Goal: Transaction & Acquisition: Purchase product/service

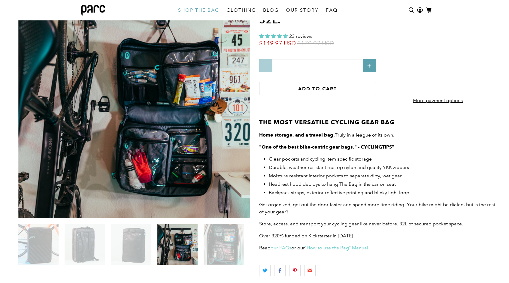
scroll to position [57, 0]
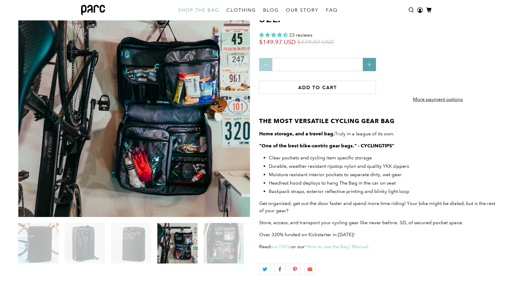
click at [42, 238] on img at bounding box center [38, 243] width 41 height 41
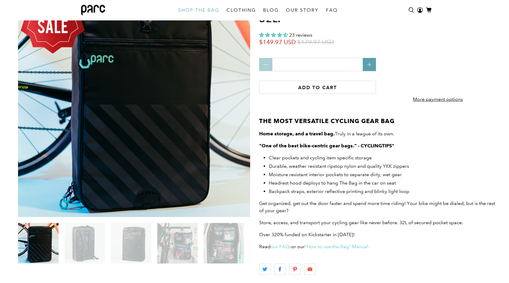
click at [84, 246] on img at bounding box center [85, 243] width 41 height 41
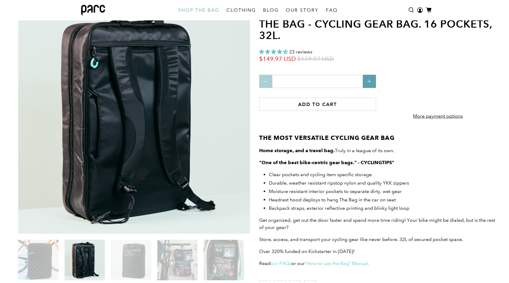
scroll to position [40, 0]
click at [135, 262] on img at bounding box center [131, 260] width 41 height 41
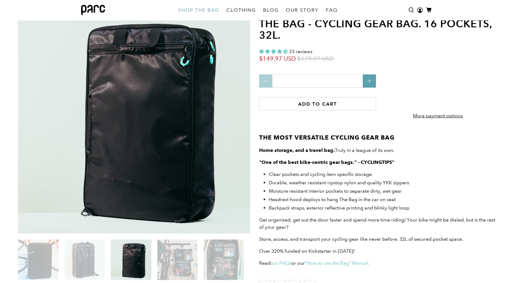
click at [166, 262] on img at bounding box center [177, 260] width 40 height 41
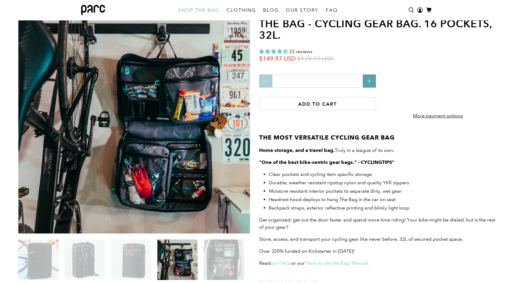
click at [215, 261] on img at bounding box center [224, 260] width 41 height 41
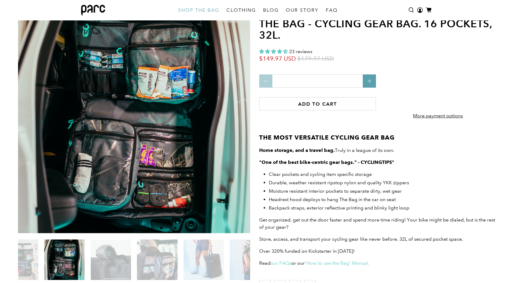
click at [117, 262] on img at bounding box center [111, 260] width 41 height 41
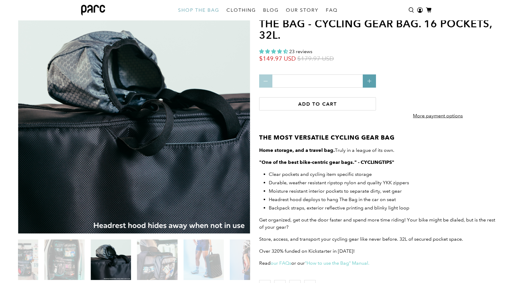
click at [155, 259] on img at bounding box center [157, 260] width 41 height 41
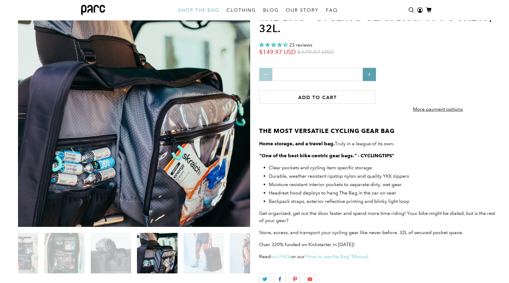
scroll to position [47, 0]
click at [198, 257] on img at bounding box center [203, 253] width 41 height 41
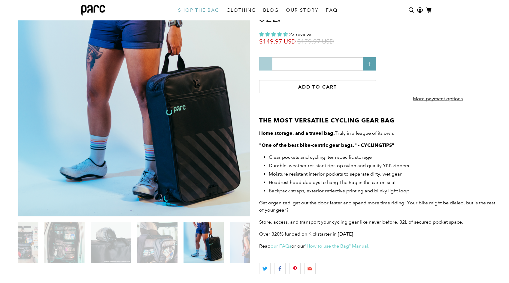
scroll to position [58, 0]
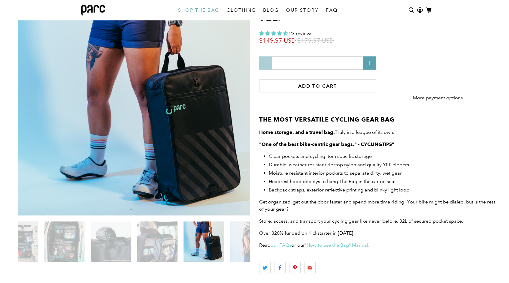
click at [243, 248] on img at bounding box center [250, 242] width 41 height 41
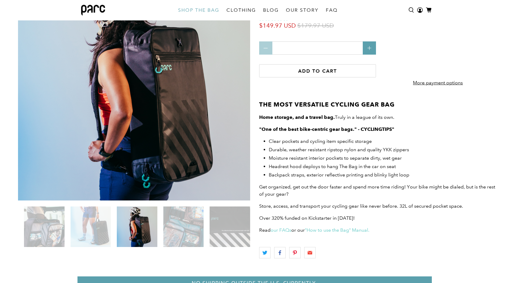
scroll to position [78, 0]
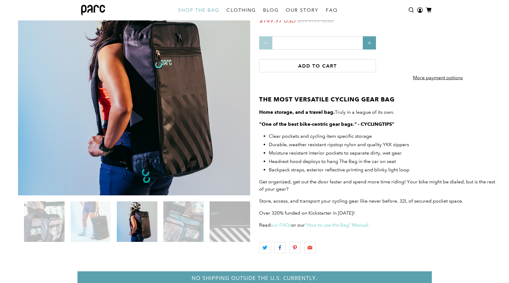
click at [180, 218] on img at bounding box center [183, 222] width 41 height 41
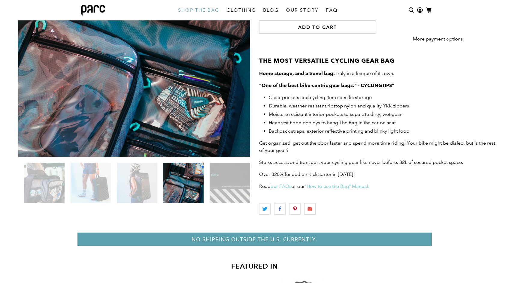
scroll to position [122, 0]
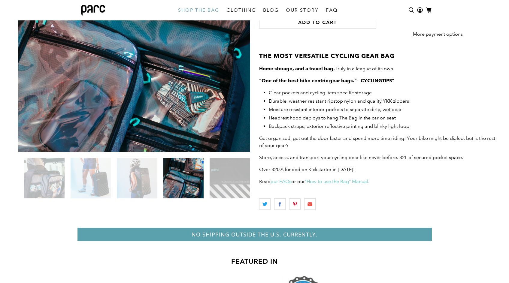
click at [223, 188] on img at bounding box center [230, 178] width 41 height 41
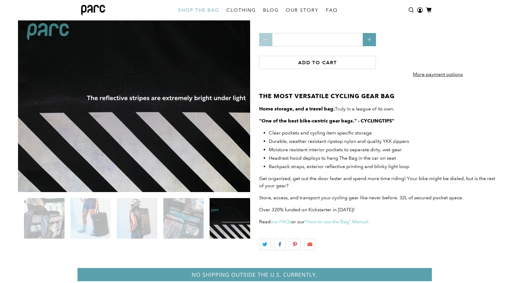
scroll to position [0, 0]
